Goal: Transaction & Acquisition: Purchase product/service

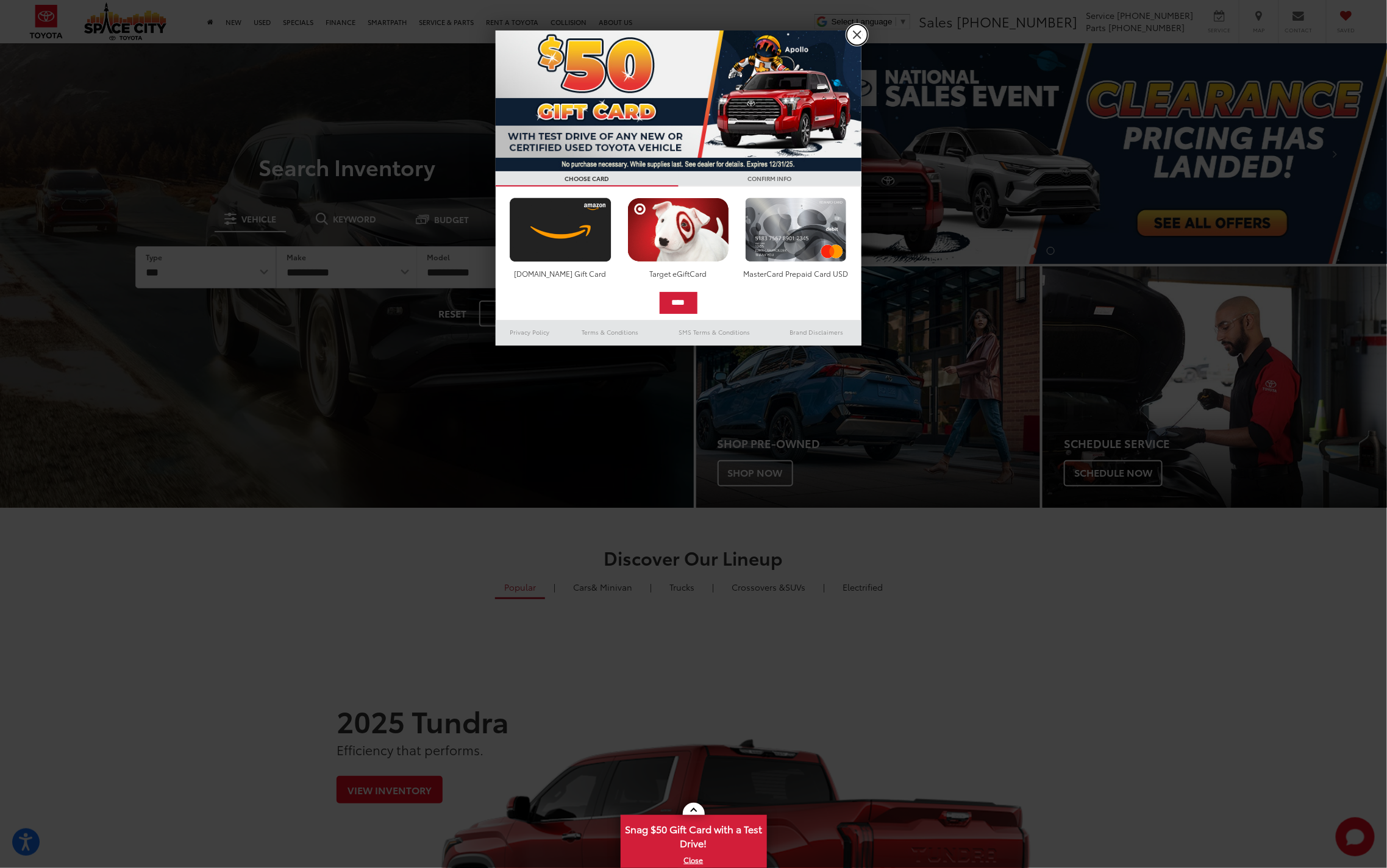
click at [860, 37] on link "X" at bounding box center [857, 35] width 21 height 21
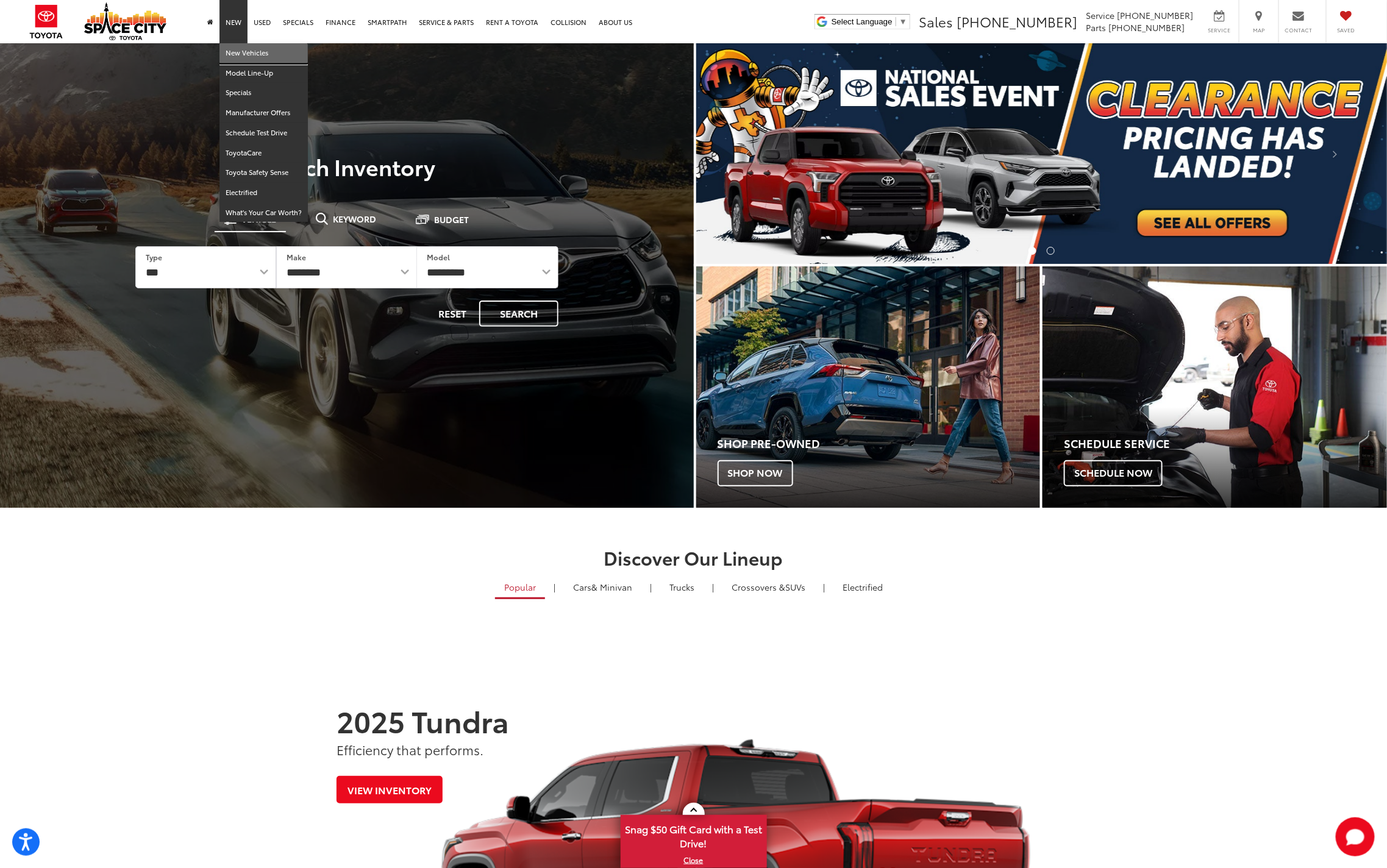
click at [239, 50] on link "New Vehicles" at bounding box center [263, 53] width 88 height 20
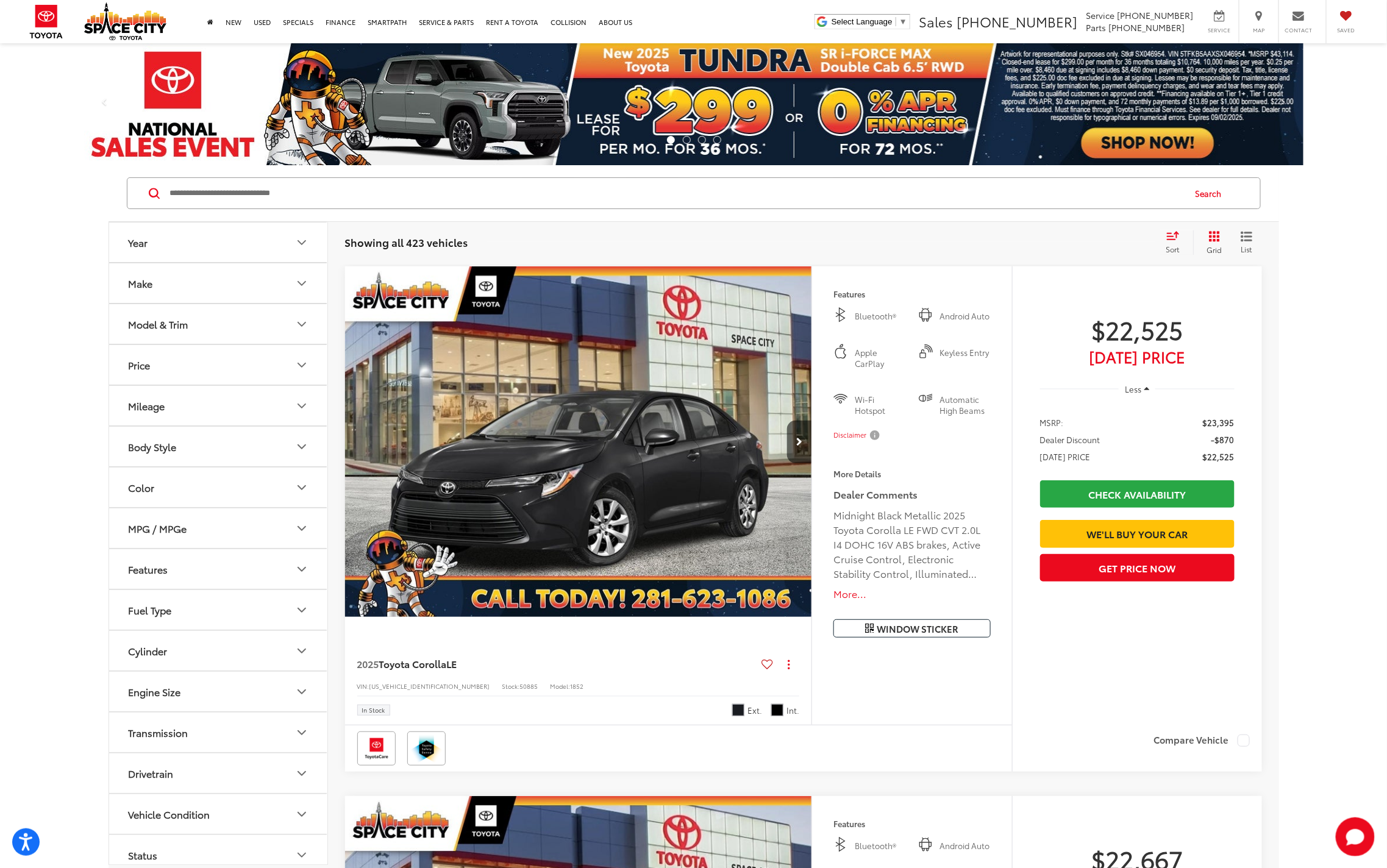
click at [1210, 245] on span "Grid" at bounding box center [1215, 250] width 15 height 10
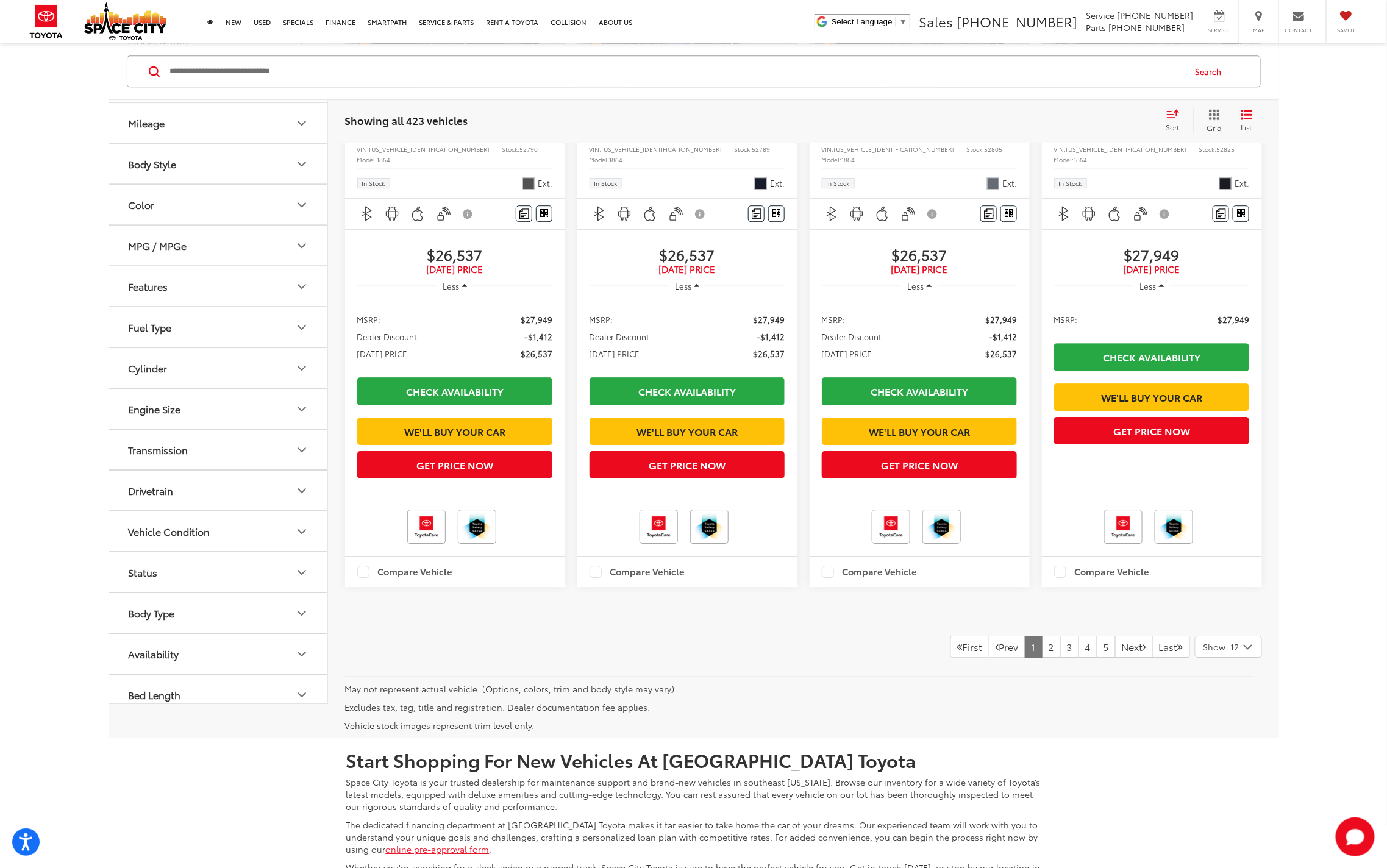
scroll to position [1918, 0]
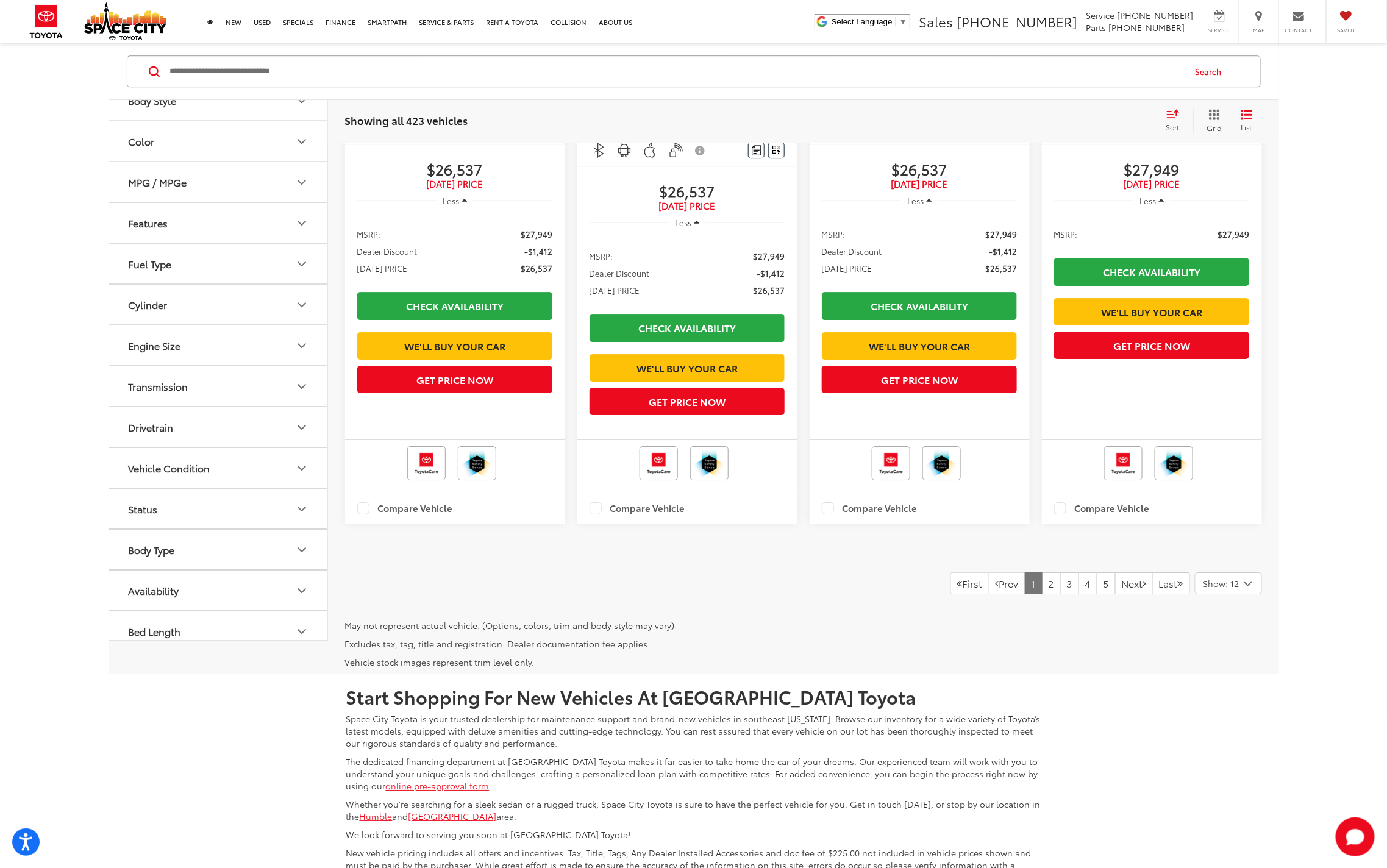
click at [1246, 591] on icon "Select number of vehicles per page" at bounding box center [1248, 584] width 15 height 15
click at [1241, 686] on button "Show: 96" at bounding box center [1228, 675] width 66 height 22
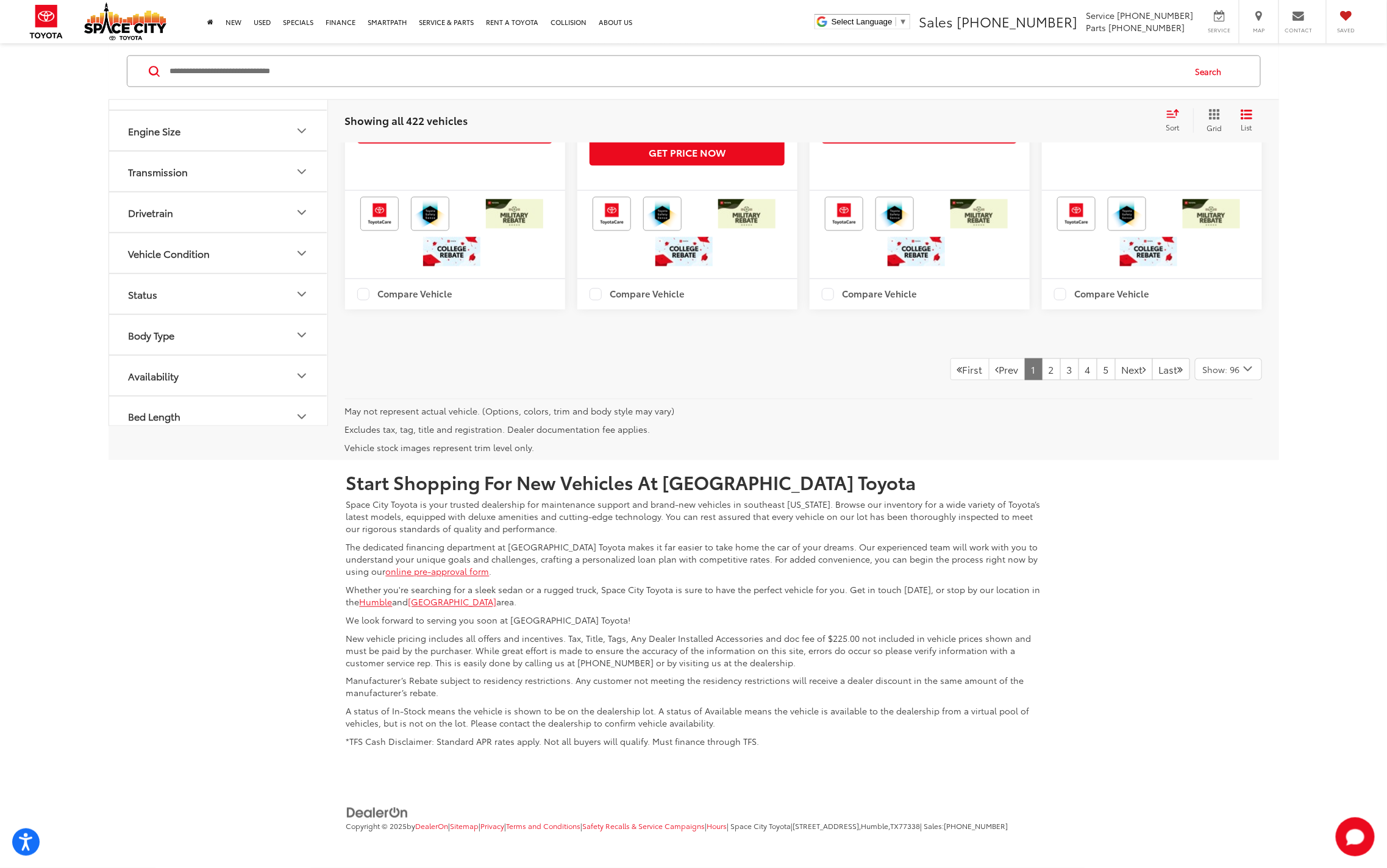
scroll to position [18952, 0]
click at [1042, 380] on link "2" at bounding box center [1051, 370] width 19 height 22
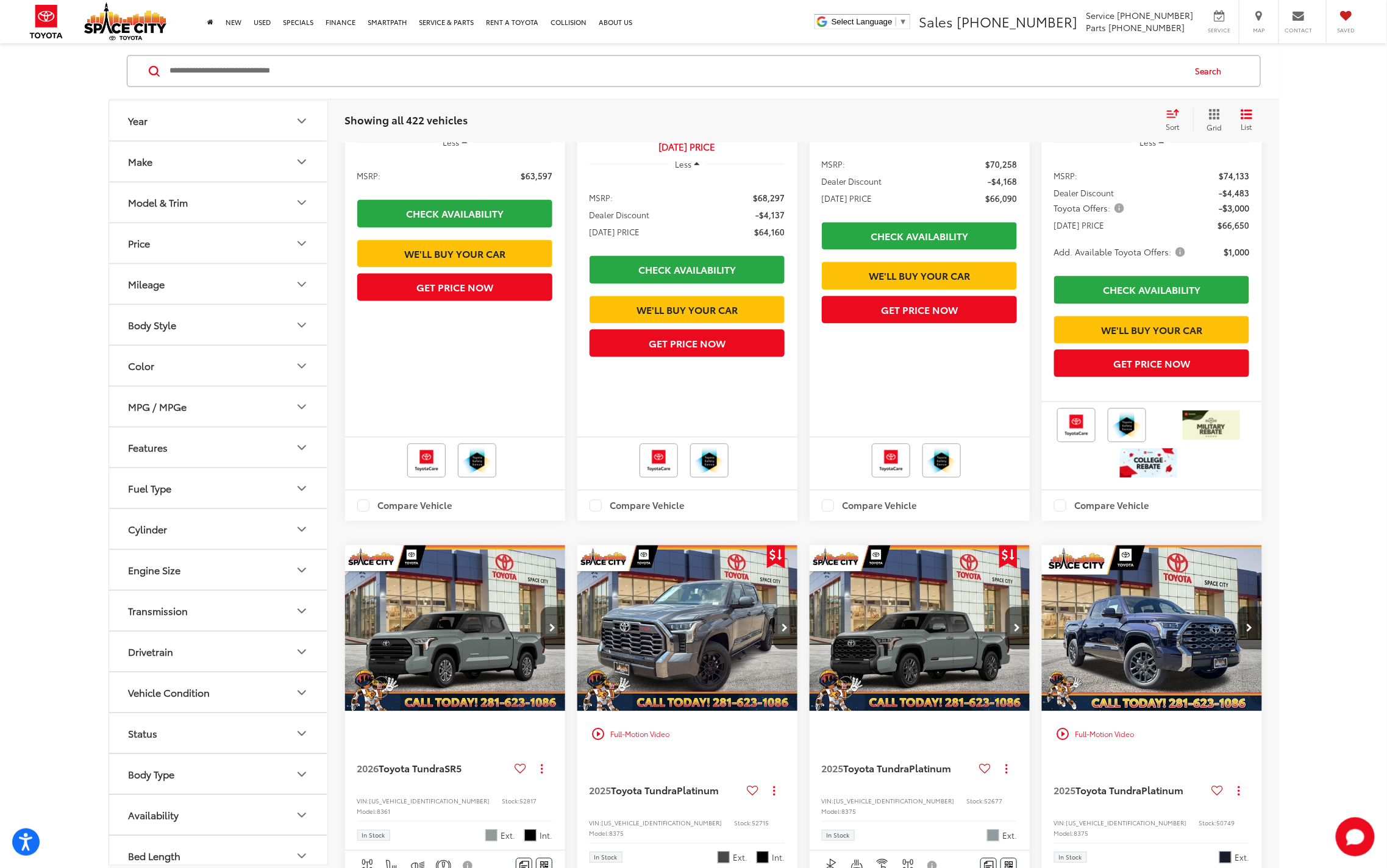
scroll to position [13891, 0]
